Goal: Find specific page/section: Find specific page/section

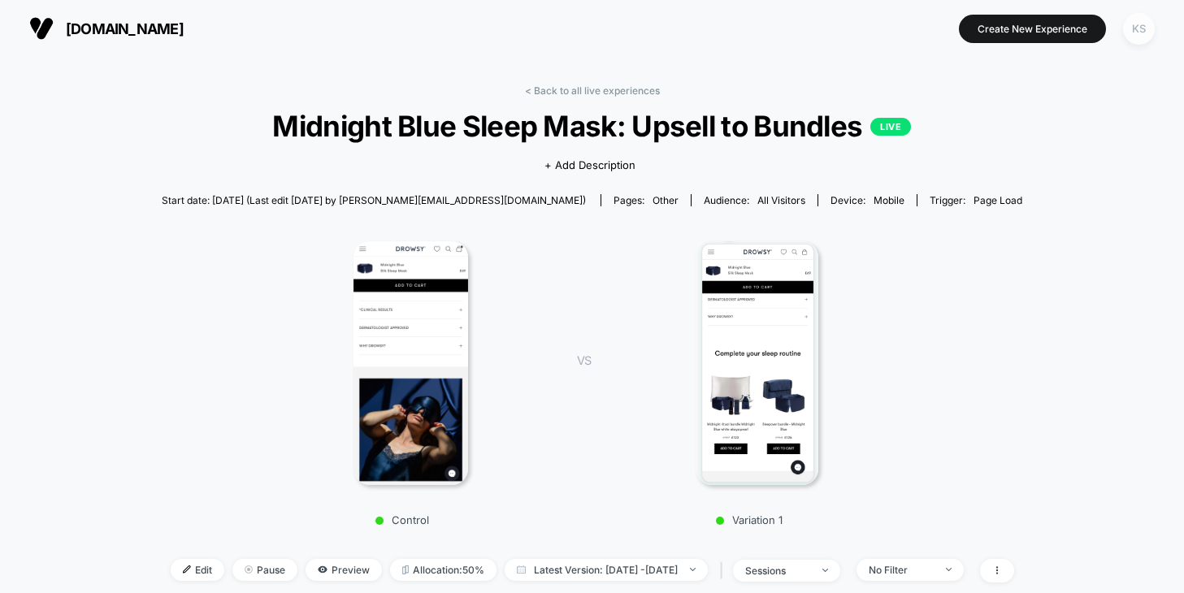
click at [1149, 32] on div "KS" at bounding box center [1139, 29] width 32 height 32
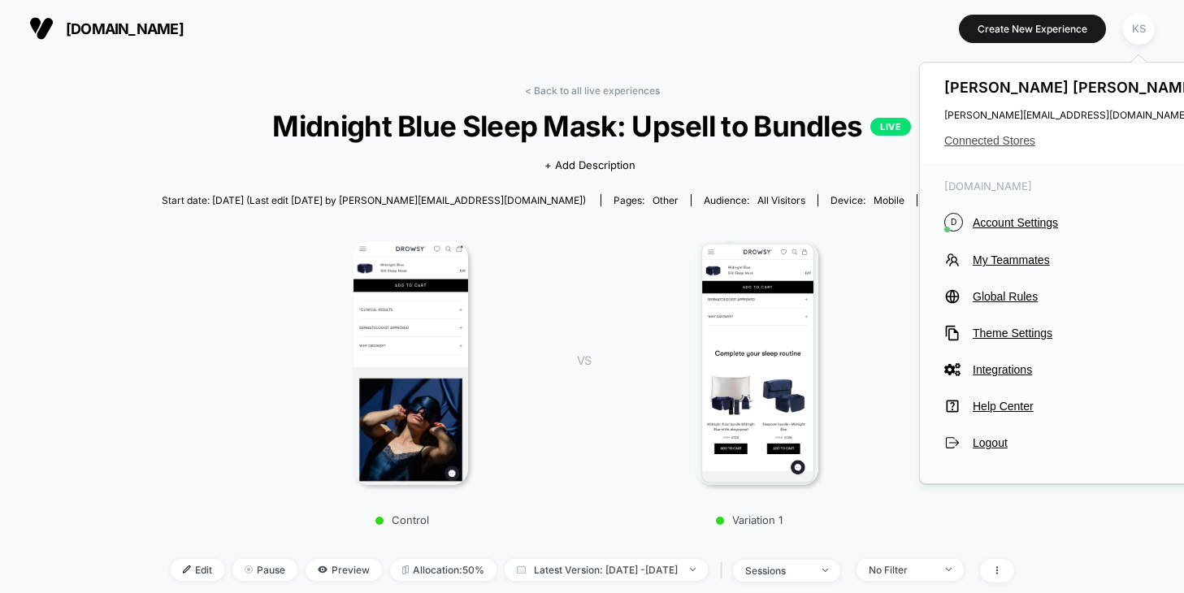
click at [980, 140] on span "Connected Stores" at bounding box center [1072, 140] width 257 height 13
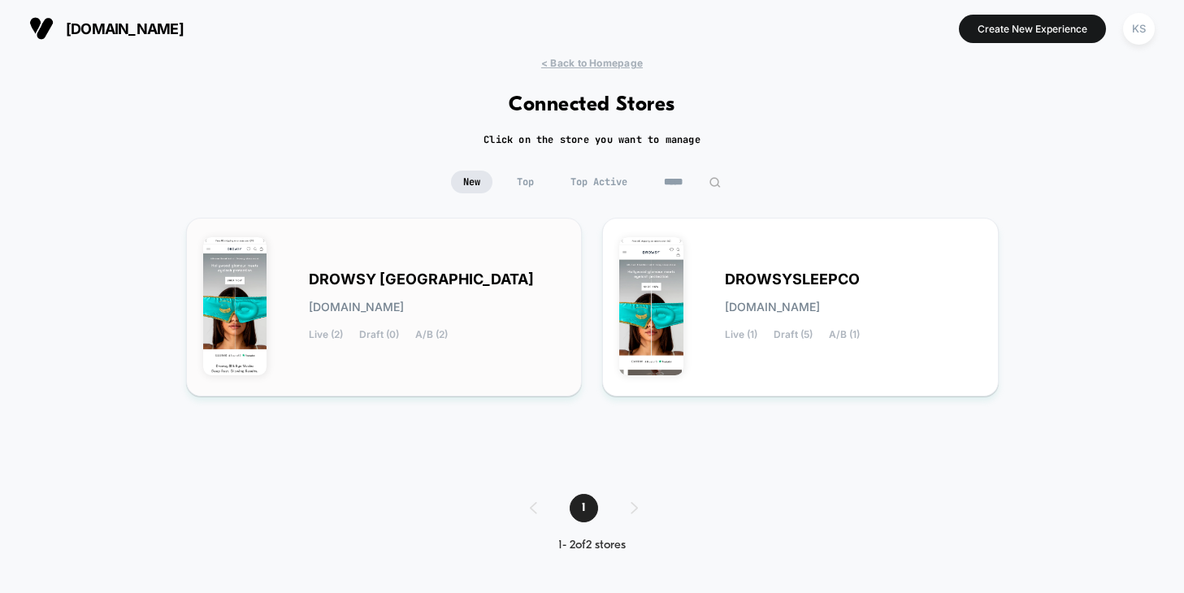
click at [372, 278] on span "DROWSY [GEOGRAPHIC_DATA]" at bounding box center [421, 279] width 225 height 11
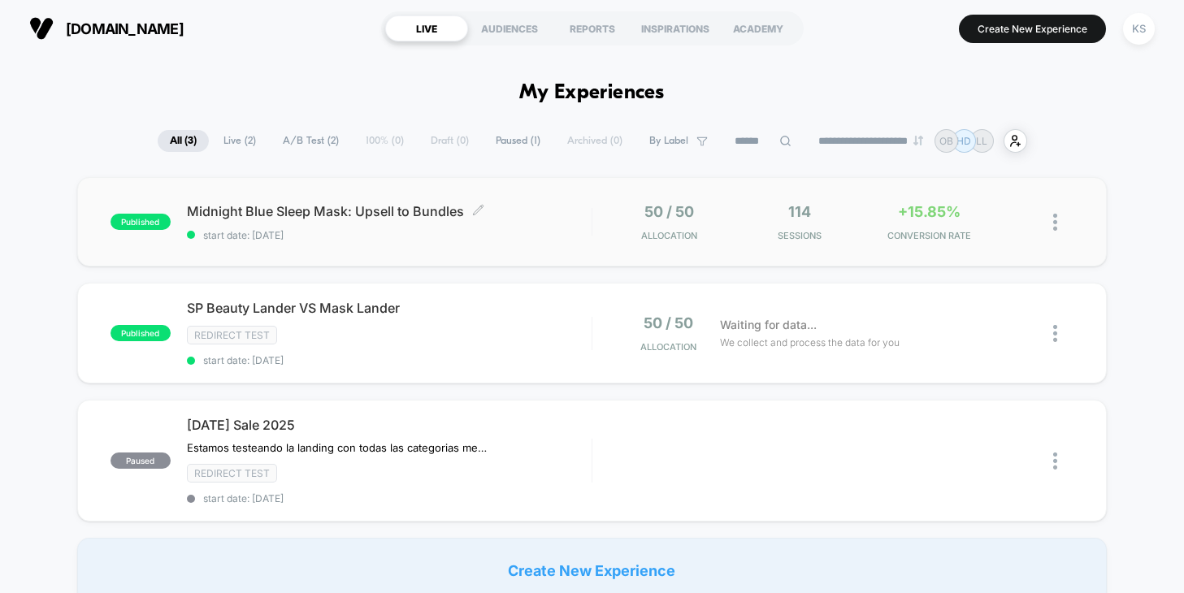
click at [319, 209] on span "Midnight Blue Sleep Mask: Upsell to Bundles Click to edit experience details" at bounding box center [389, 211] width 405 height 16
